Goal: Information Seeking & Learning: Learn about a topic

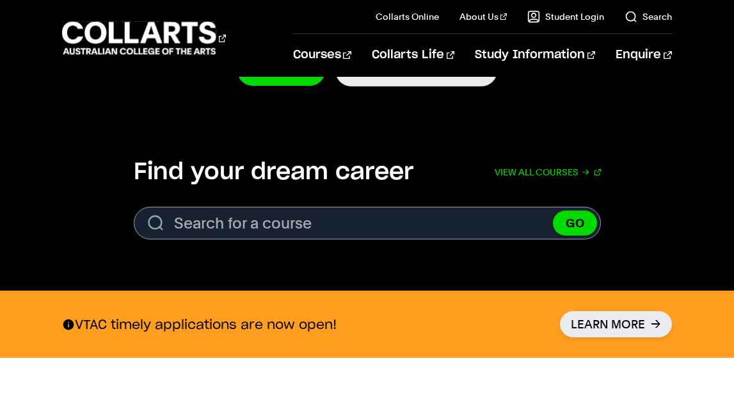
scroll to position [358, 0]
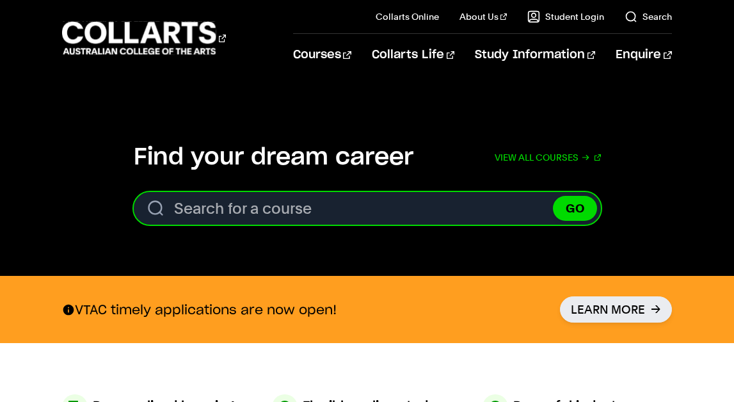
click at [296, 210] on input "Search for a course" at bounding box center [367, 208] width 467 height 33
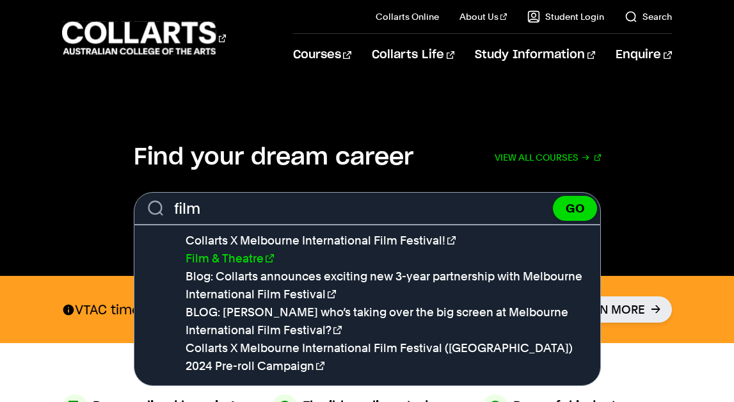
click at [216, 258] on link "Film & Theatre" at bounding box center [230, 257] width 88 height 13
type input "Film & Theatre"
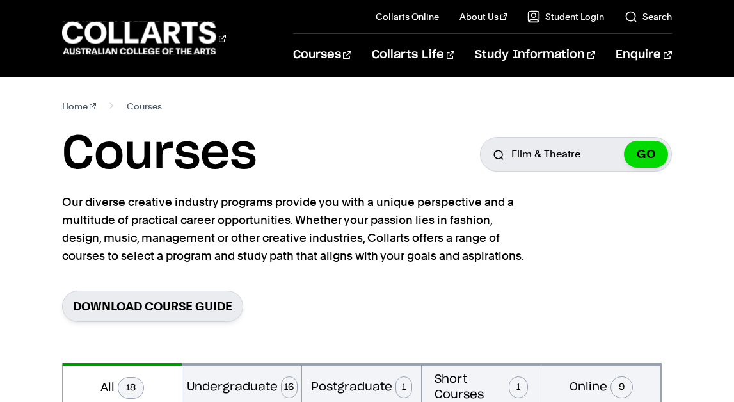
scroll to position [3, 0]
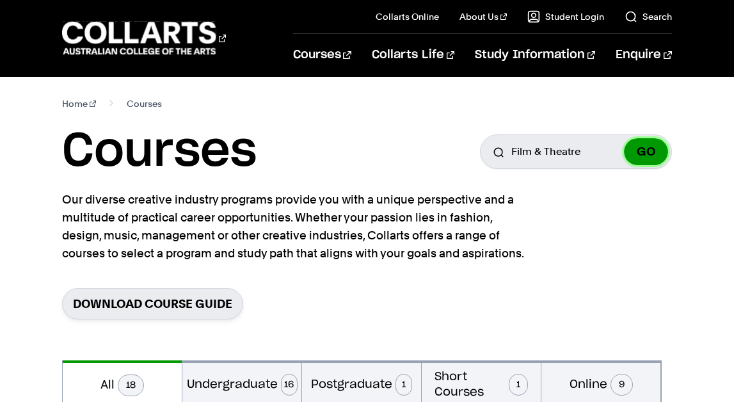
click at [658, 154] on button "GO" at bounding box center [646, 151] width 44 height 27
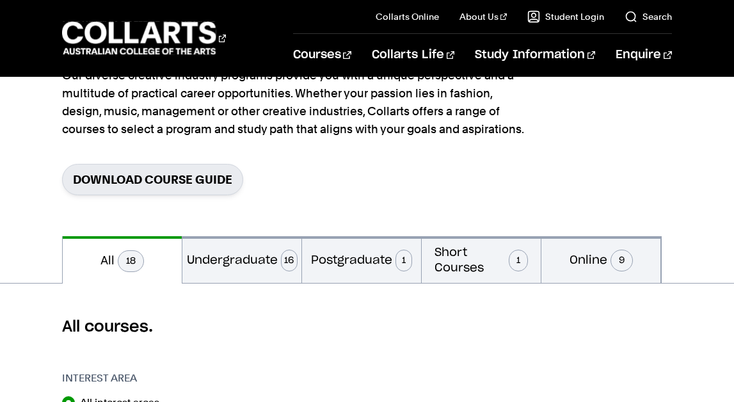
scroll to position [134, 0]
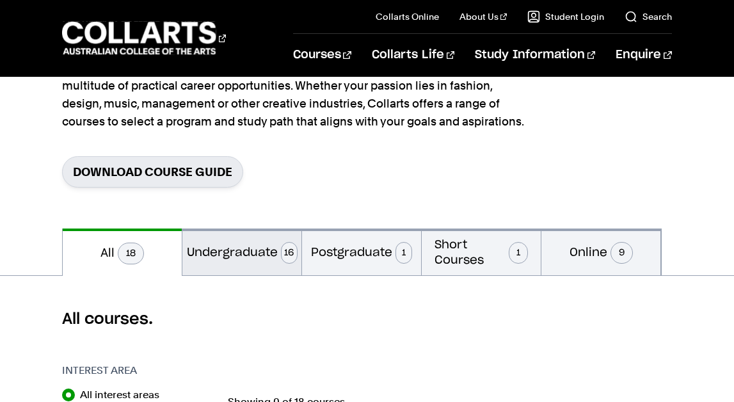
click at [254, 249] on button "Undergraduate 16" at bounding box center [241, 251] width 119 height 47
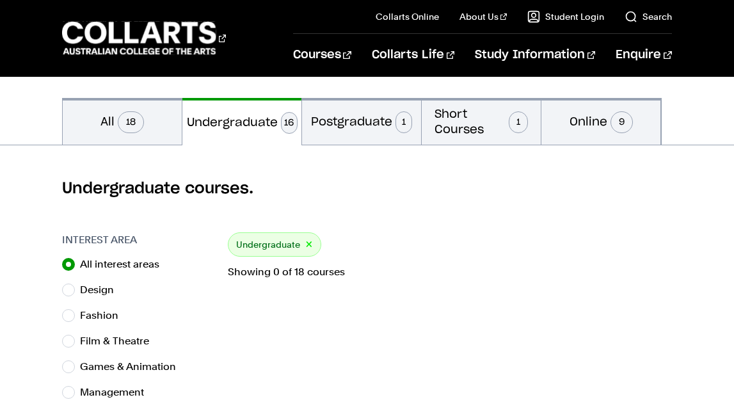
scroll to position [265, 0]
click at [151, 128] on button "All 18" at bounding box center [122, 120] width 119 height 47
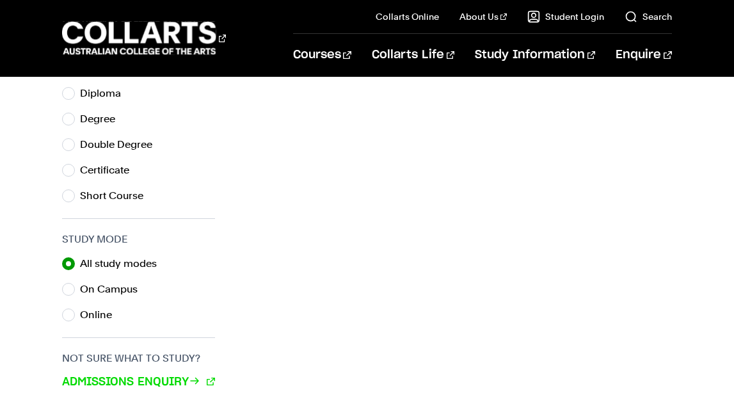
scroll to position [377, 0]
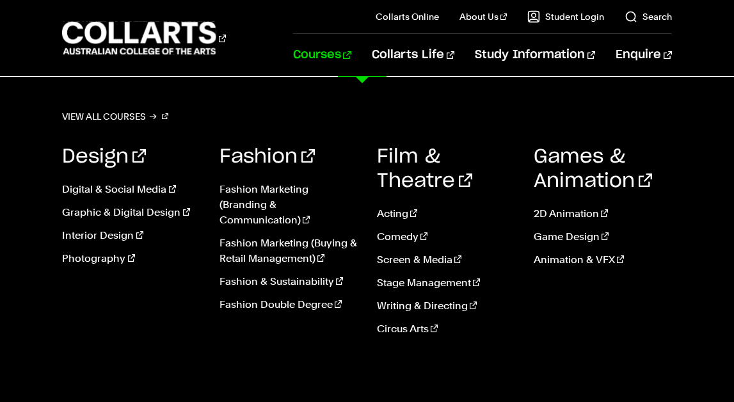
click at [351, 56] on link "Courses" at bounding box center [322, 55] width 58 height 42
click at [421, 260] on link "Screen & Media" at bounding box center [446, 259] width 138 height 15
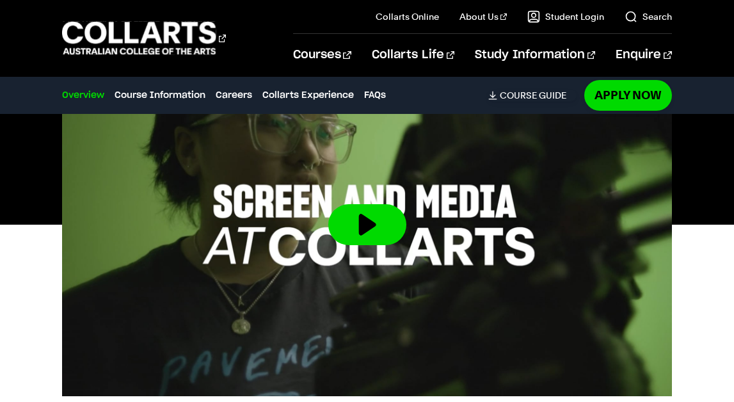
scroll to position [493, 0]
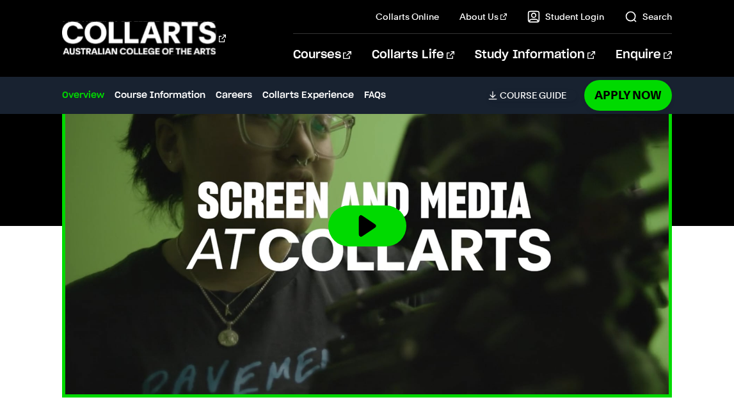
click at [371, 225] on button at bounding box center [367, 225] width 78 height 41
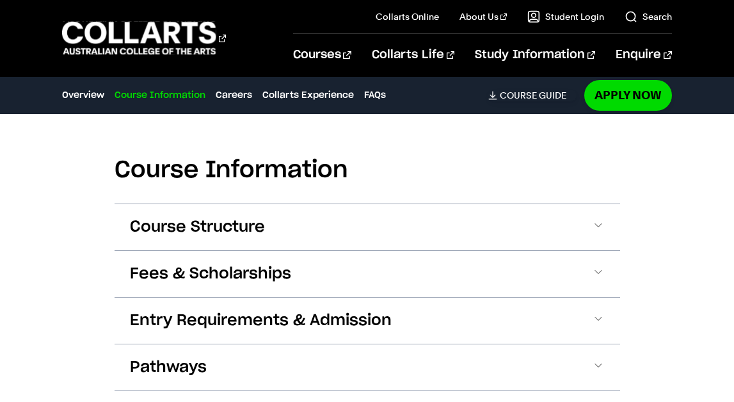
scroll to position [1363, 0]
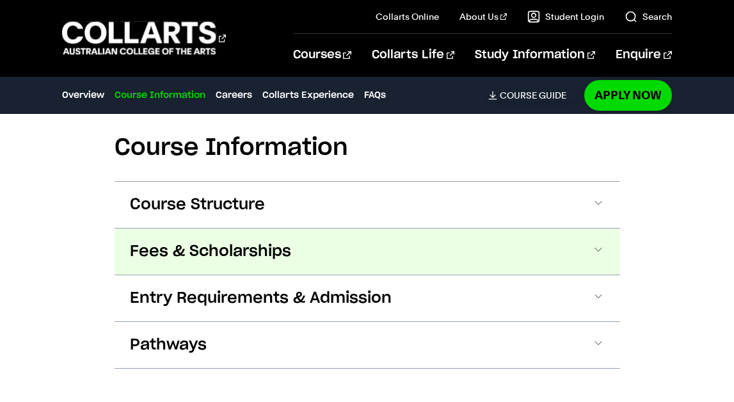
click at [339, 229] on button "Fees & Scholarships" at bounding box center [367, 251] width 505 height 46
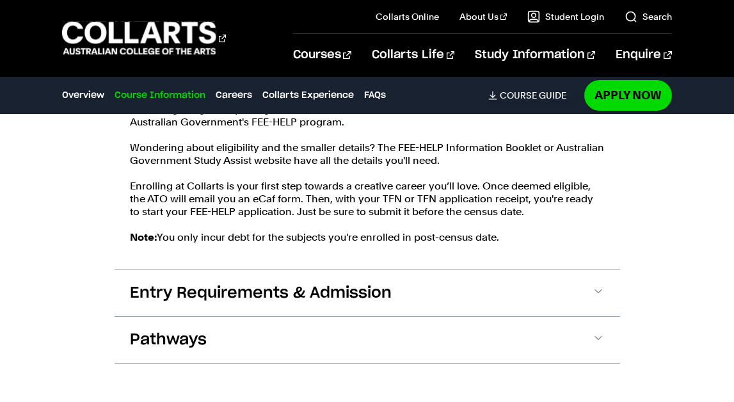
scroll to position [1771, 0]
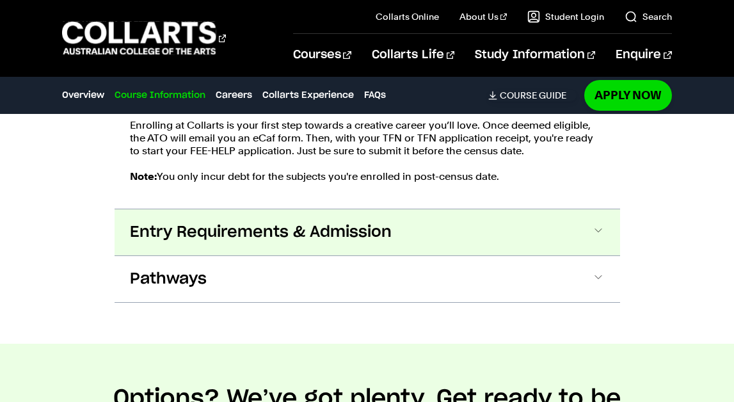
click at [394, 213] on button "Entry Requirements & Admission" at bounding box center [367, 232] width 505 height 46
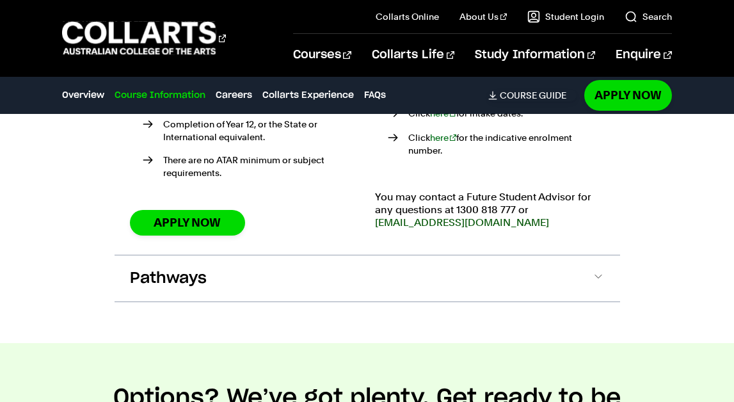
scroll to position [2126, 0]
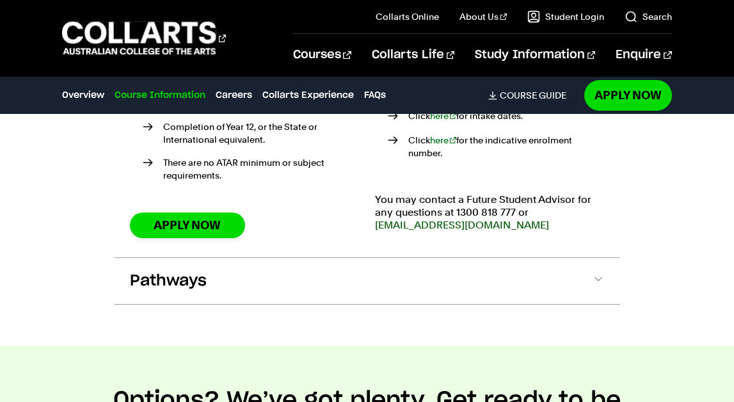
click at [422, 219] on link "[EMAIL_ADDRESS][DOMAIN_NAME]" at bounding box center [462, 225] width 174 height 12
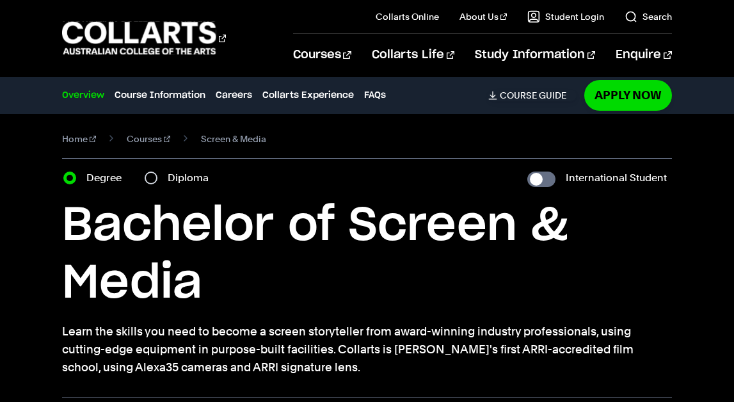
scroll to position [0, 0]
